Goal: Information Seeking & Learning: Learn about a topic

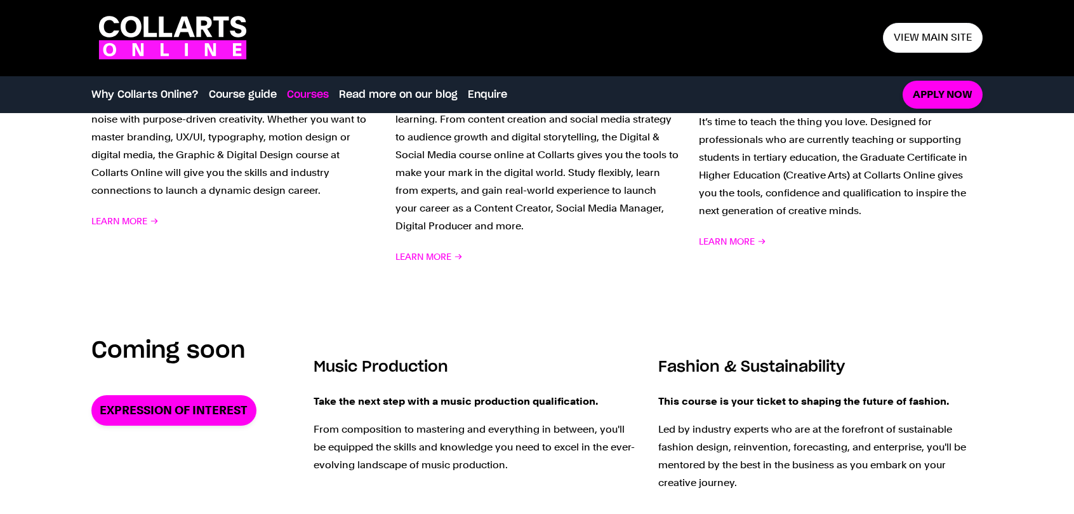
scroll to position [1460, 0]
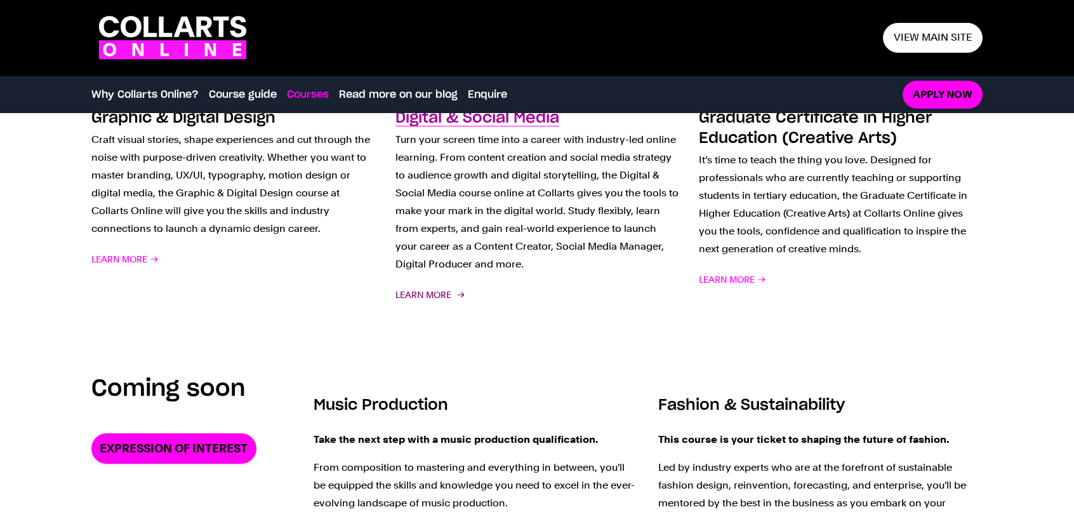
click at [436, 286] on span "Learn More" at bounding box center [429, 295] width 67 height 18
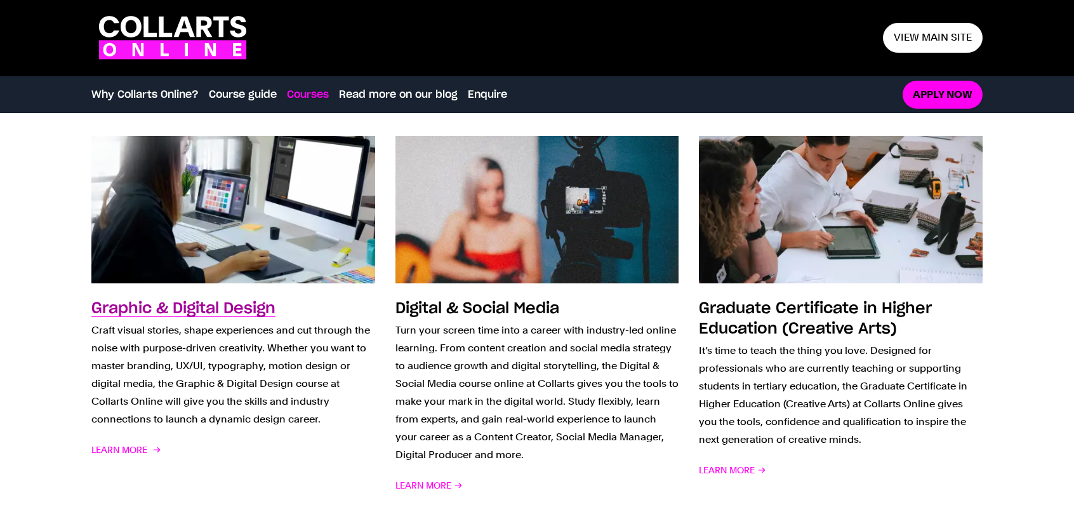
scroll to position [1460, 0]
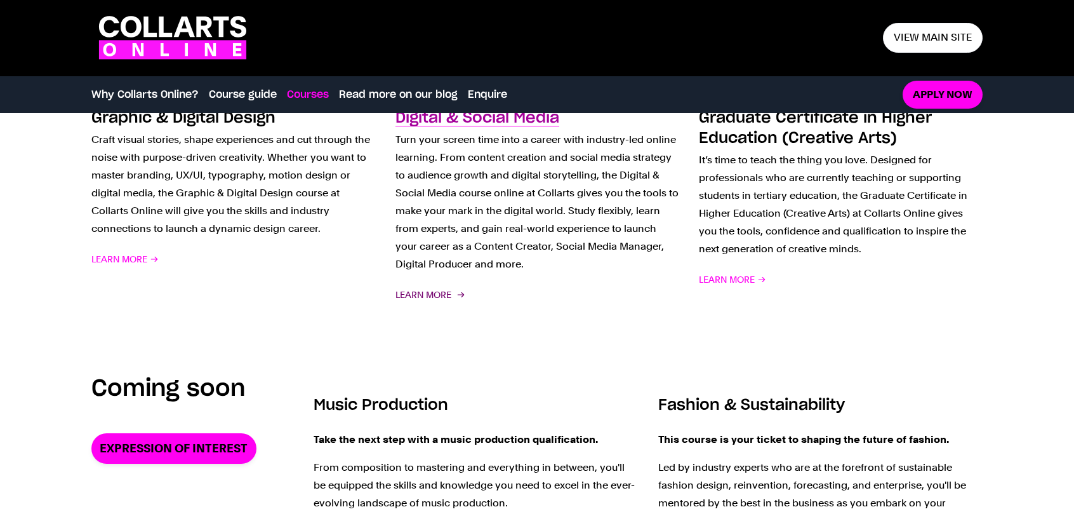
click at [436, 286] on span "Learn More" at bounding box center [429, 295] width 67 height 18
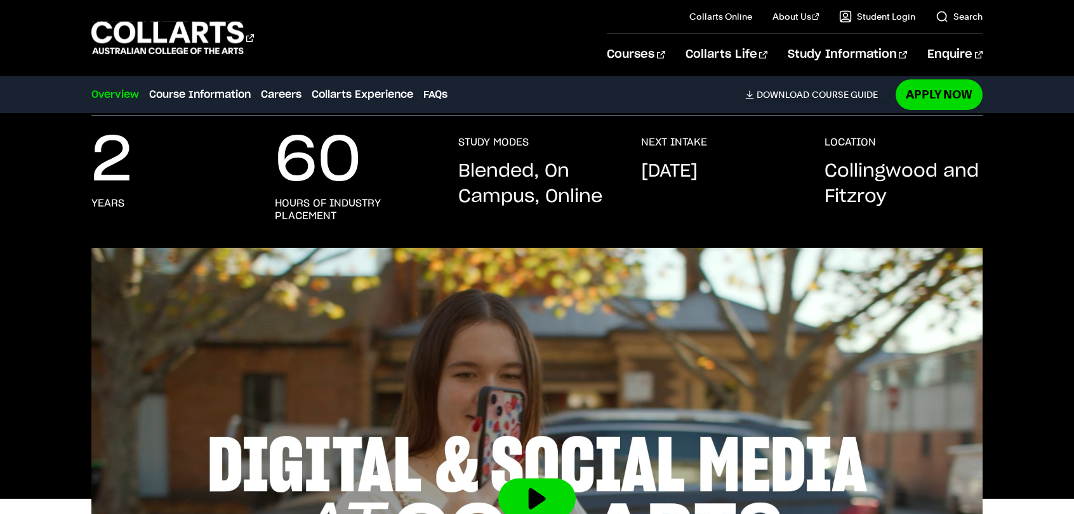
scroll to position [127, 0]
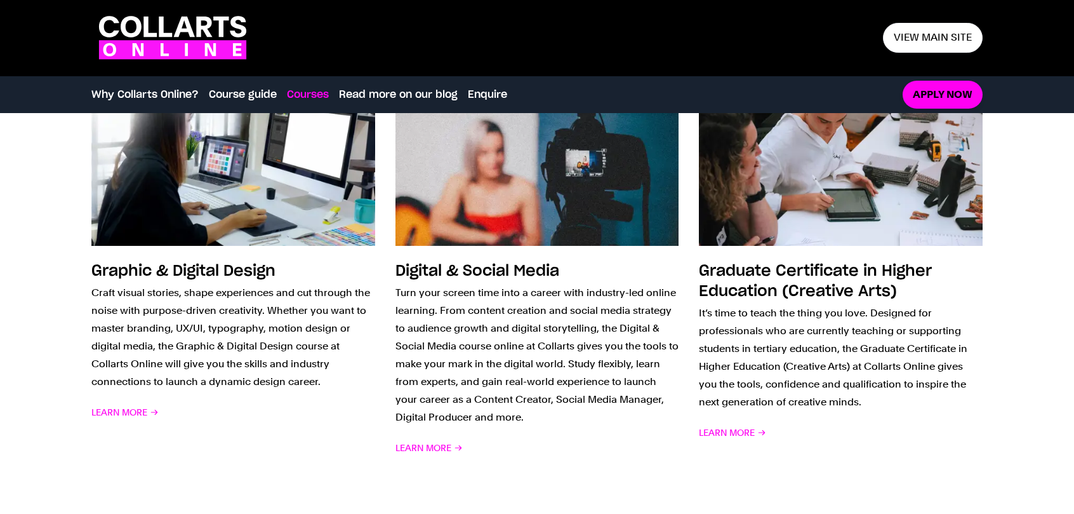
scroll to position [1270, 0]
